Goal: Book appointment/travel/reservation

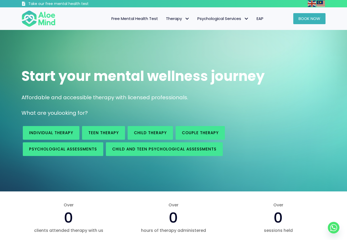
click at [306, 20] on span "Book Now" at bounding box center [310, 19] width 22 height 6
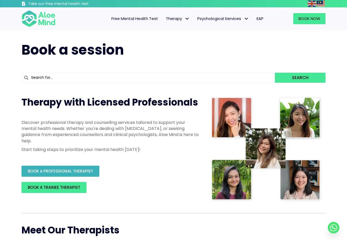
click at [88, 171] on span "BOOK A PROFESSIONAL THERAPIST" at bounding box center [60, 171] width 65 height 6
